Goal: Navigation & Orientation: Find specific page/section

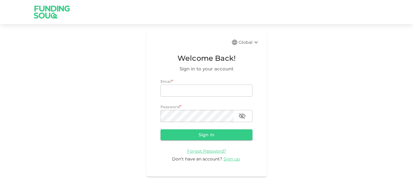
type input "[EMAIL_ADDRESS][PERSON_NAME][DOMAIN_NAME]"
click at [167, 142] on form "Email * email [EMAIL_ADDRESS][PERSON_NAME][DOMAIN_NAME] email Password * passwo…" at bounding box center [207, 121] width 92 height 84
click at [167, 136] on button "Sign in" at bounding box center [207, 134] width 92 height 11
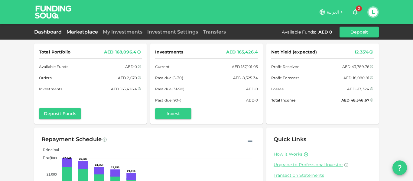
click at [90, 32] on link "Marketplace" at bounding box center [82, 32] width 36 height 6
